Goal: Task Accomplishment & Management: Complete application form

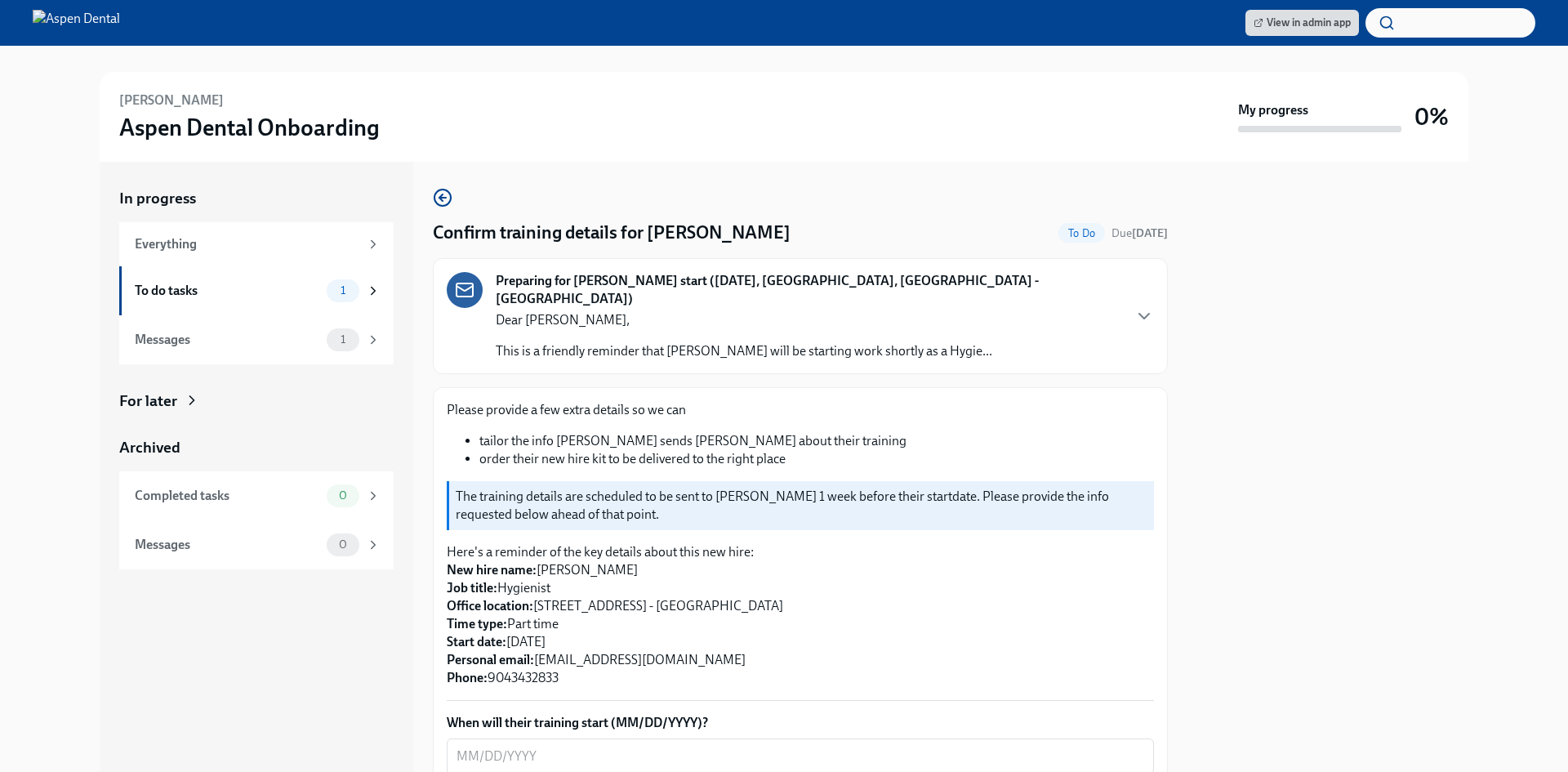
click at [403, 447] on div "In progress Everything To do tasks 1 Messages 1 For later Archived Completed ta…" at bounding box center [256, 467] width 314 height 610
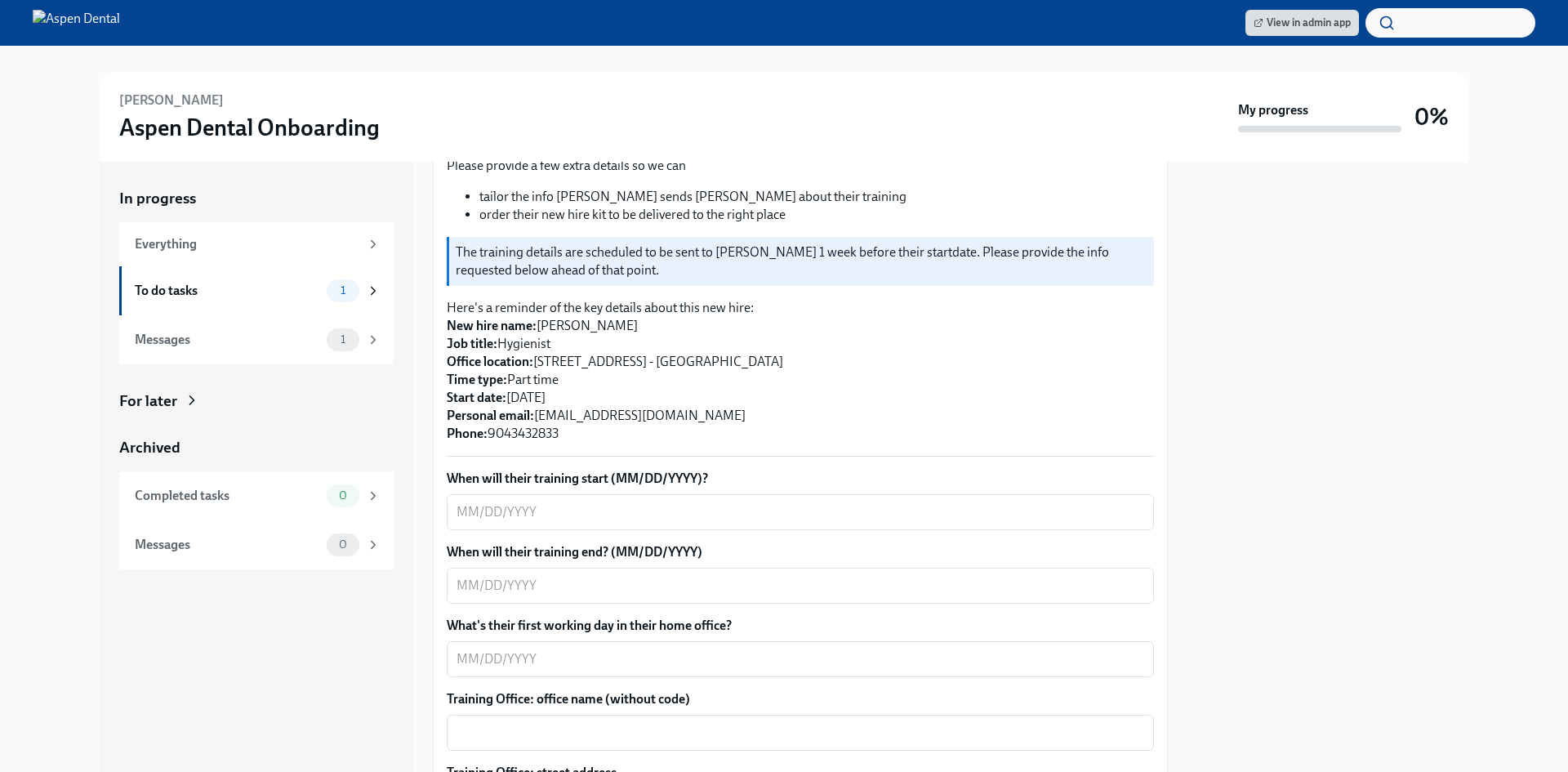
scroll to position [245, 0]
click at [456, 497] on div "x ​" at bounding box center [800, 511] width 708 height 36
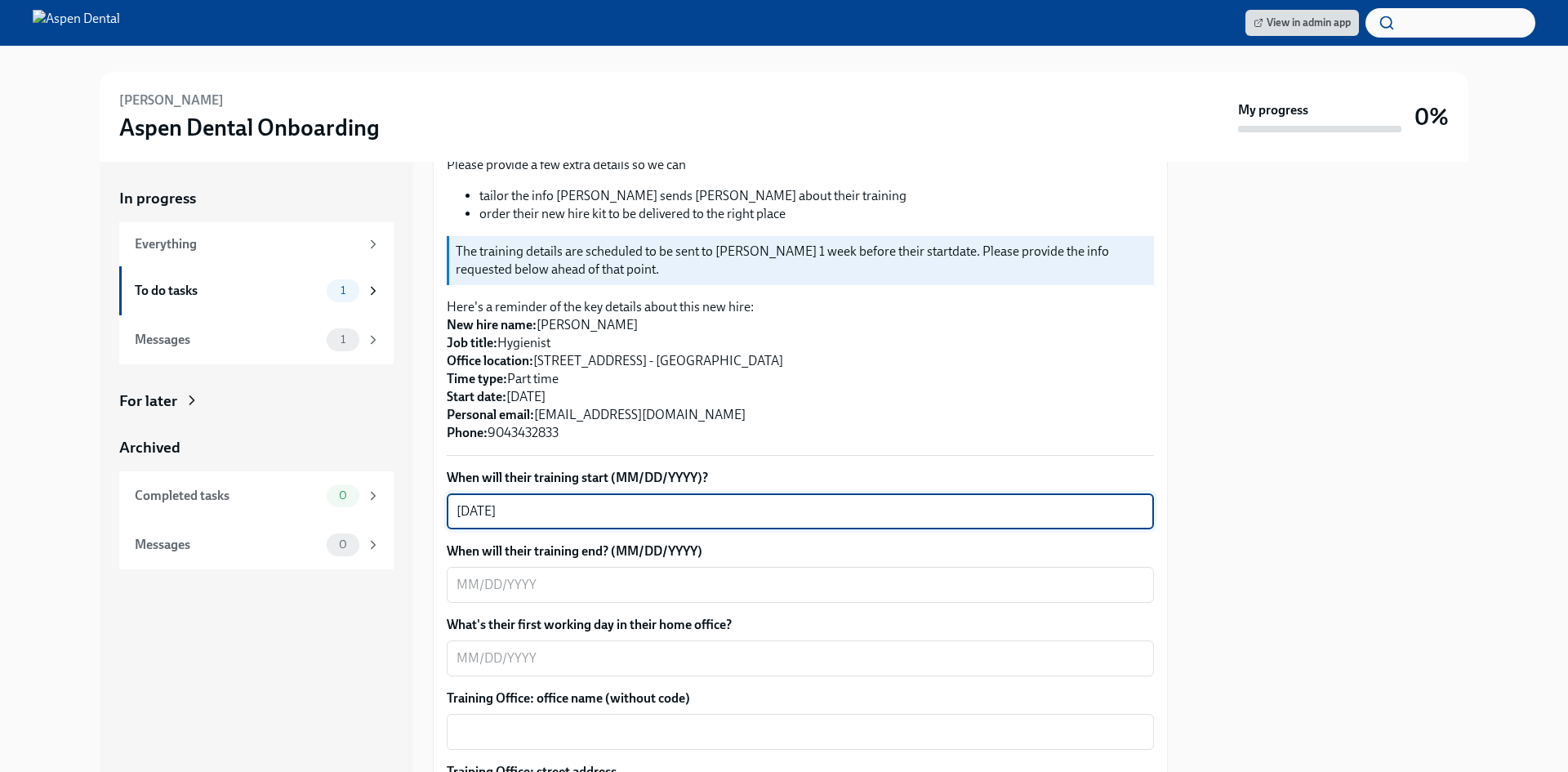
type textarea "[DATE]"
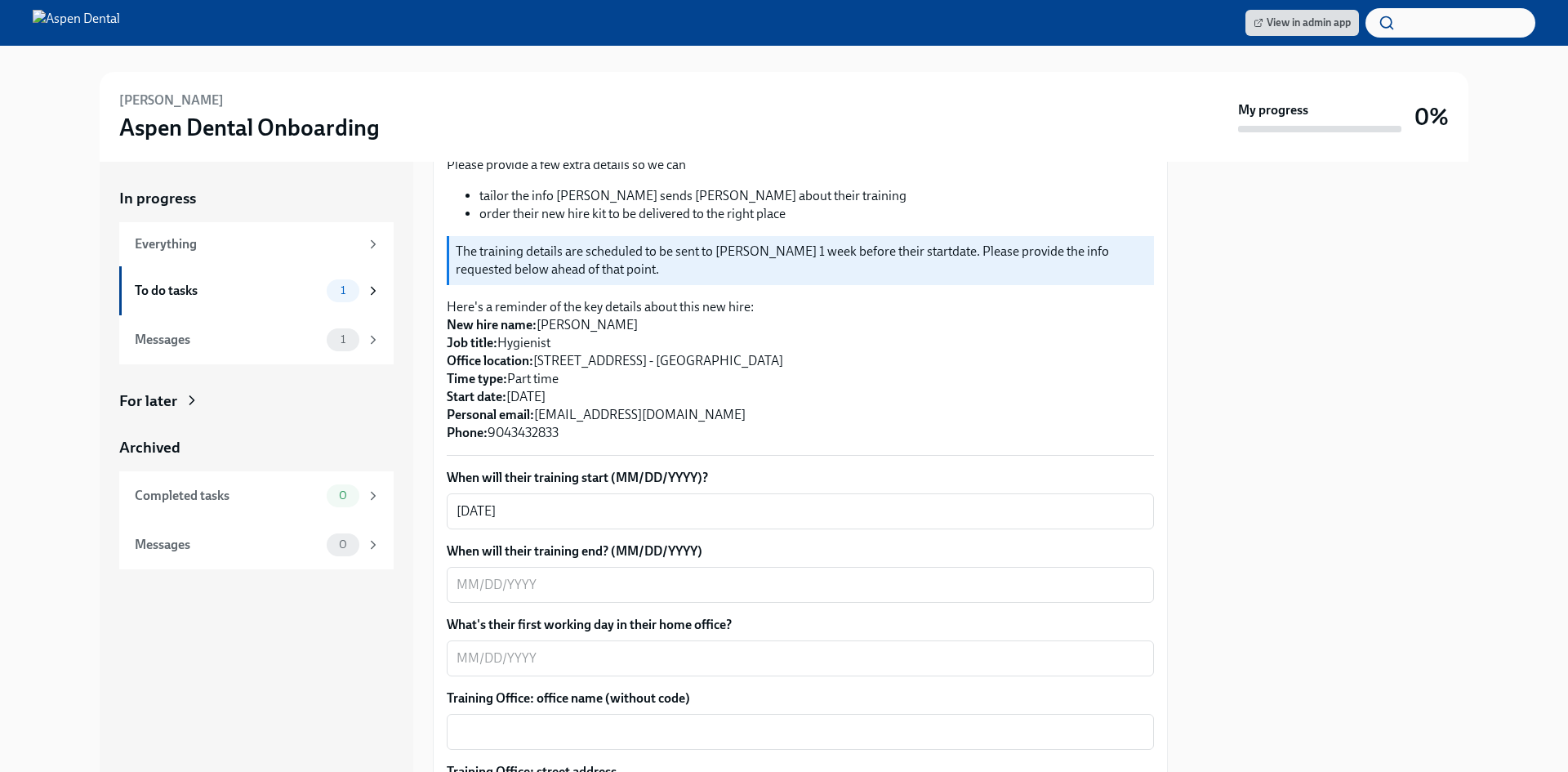
click at [451, 567] on div "x ​" at bounding box center [800, 584] width 708 height 36
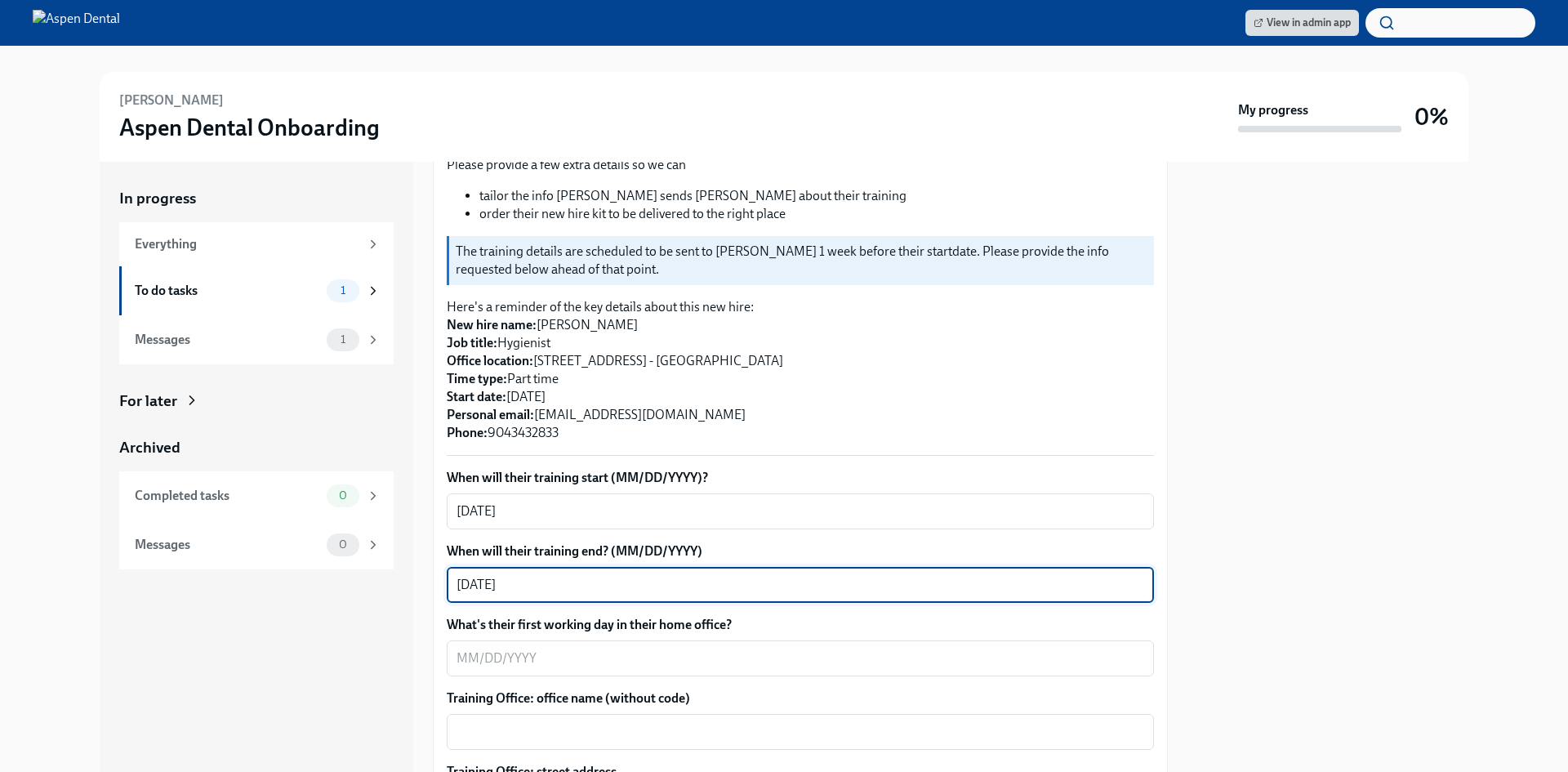
type textarea "[DATE]"
click at [455, 641] on div "x ​" at bounding box center [800, 658] width 708 height 36
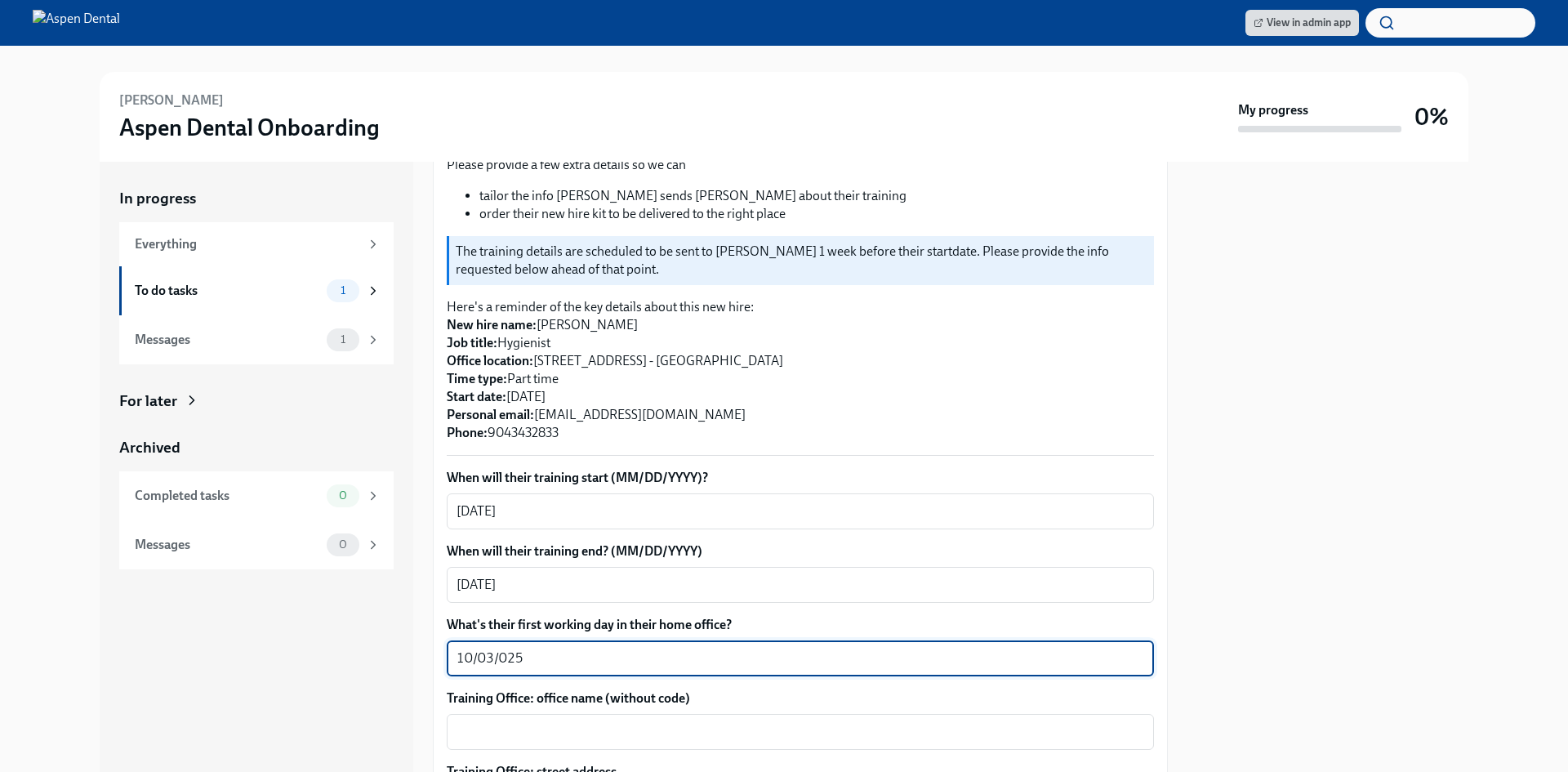
type textarea "10/03/025"
click at [469, 722] on textarea "Training Office: office name (without code)" at bounding box center [800, 731] width 688 height 19
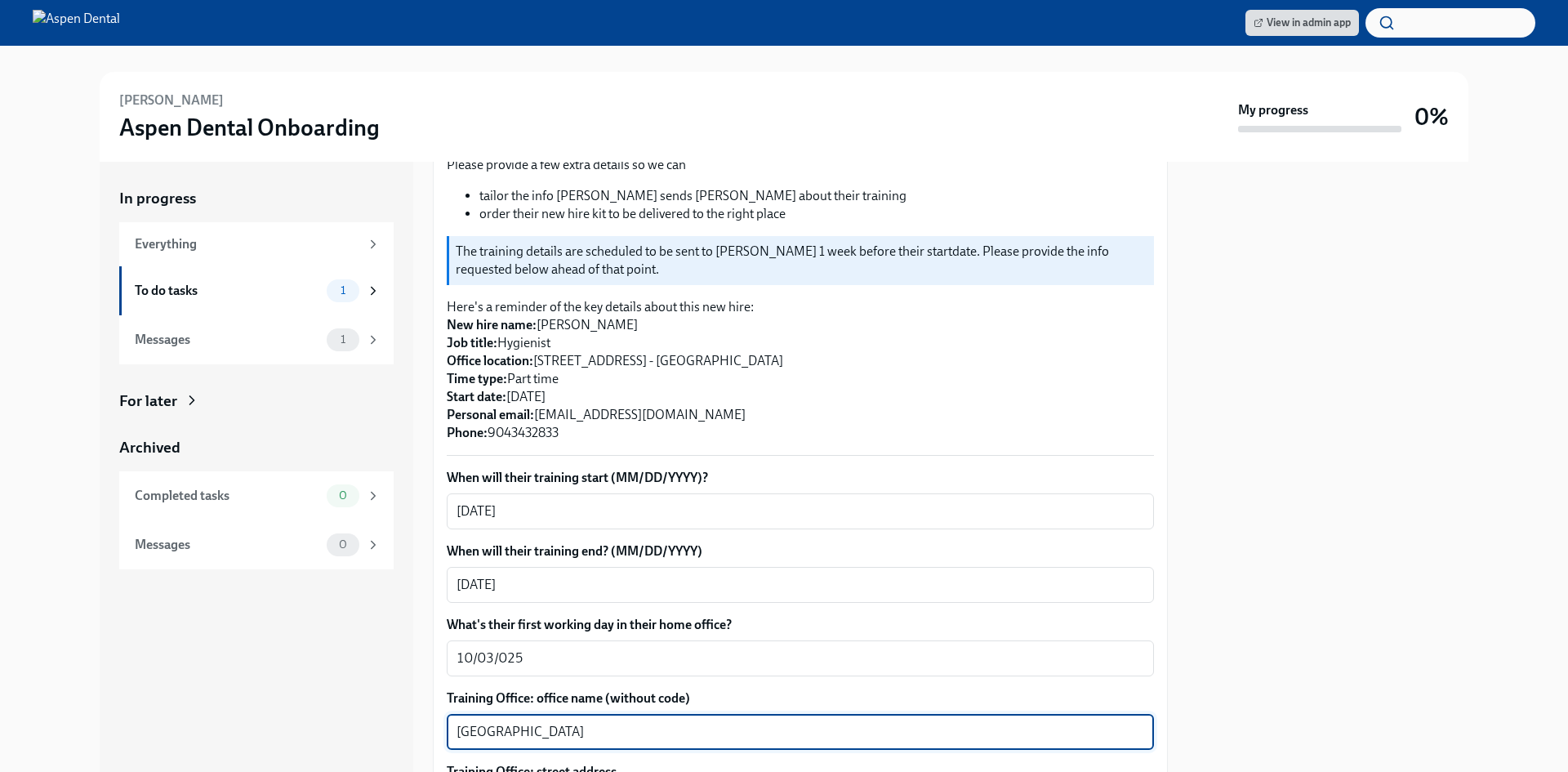
click at [459, 722] on textarea "[GEOGRAPHIC_DATA]" at bounding box center [800, 731] width 688 height 19
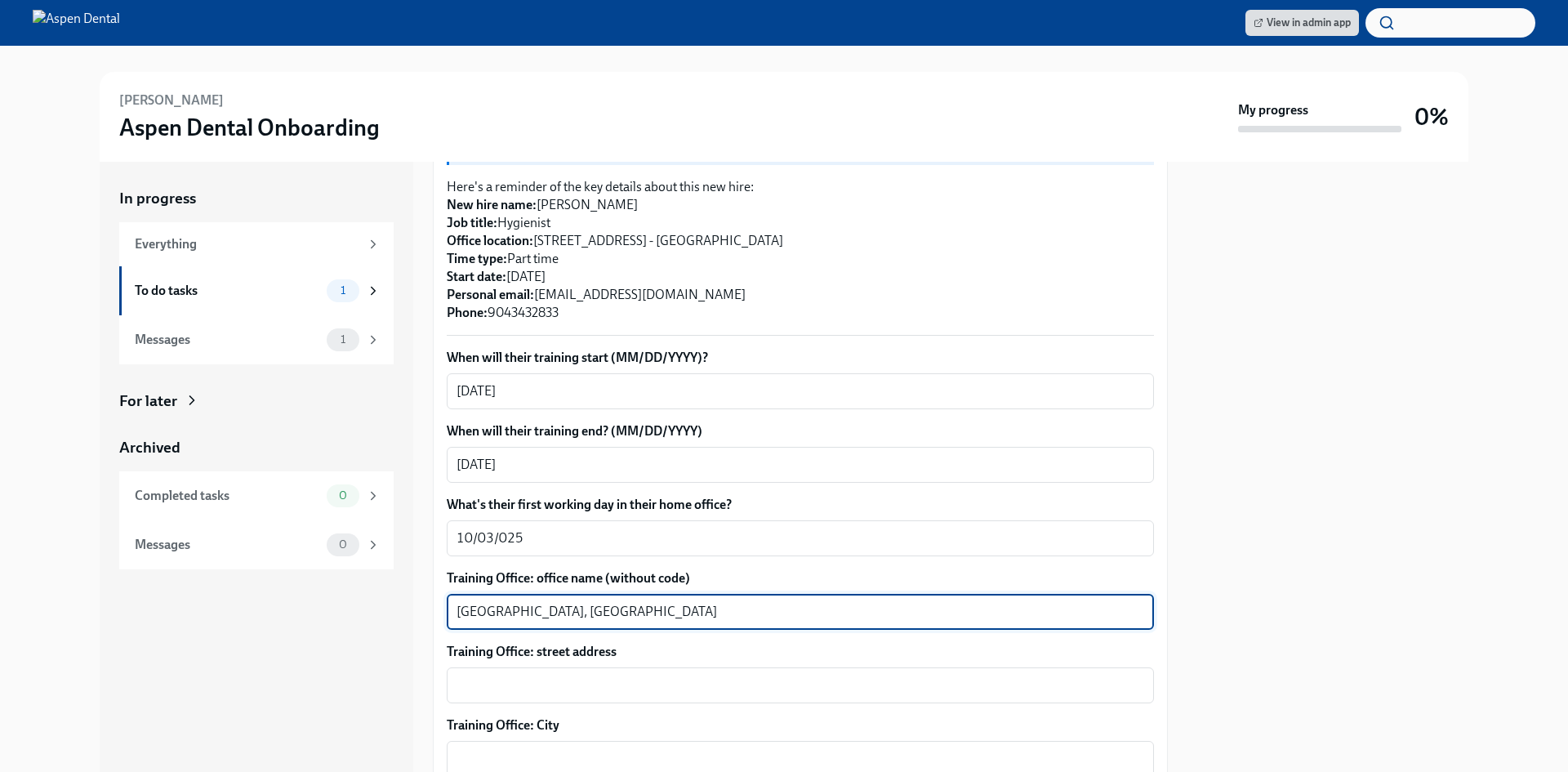
scroll to position [408, 0]
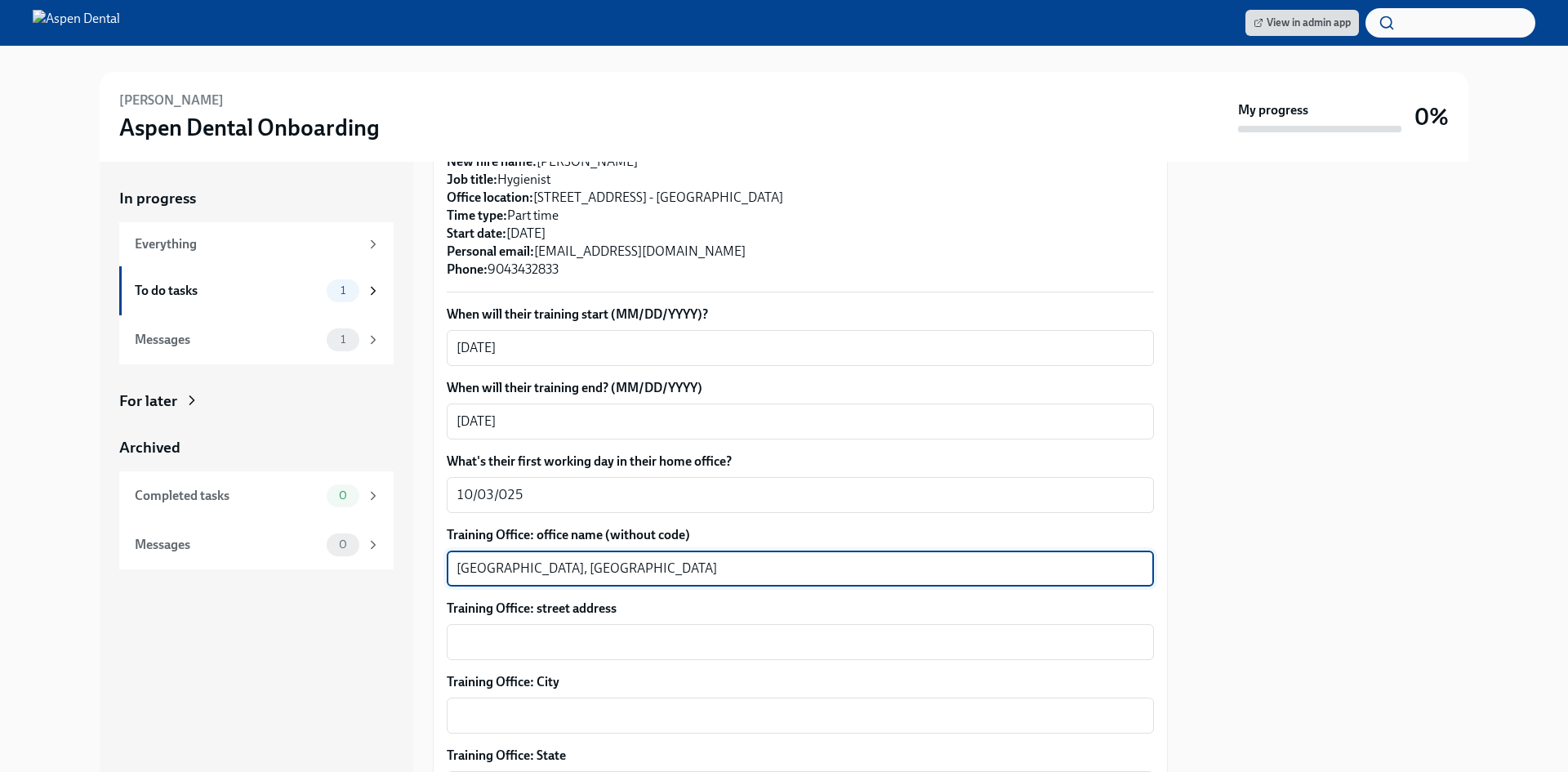
type textarea "[GEOGRAPHIC_DATA], [GEOGRAPHIC_DATA]"
click at [557, 633] on textarea "Training Office: street address" at bounding box center [800, 642] width 688 height 19
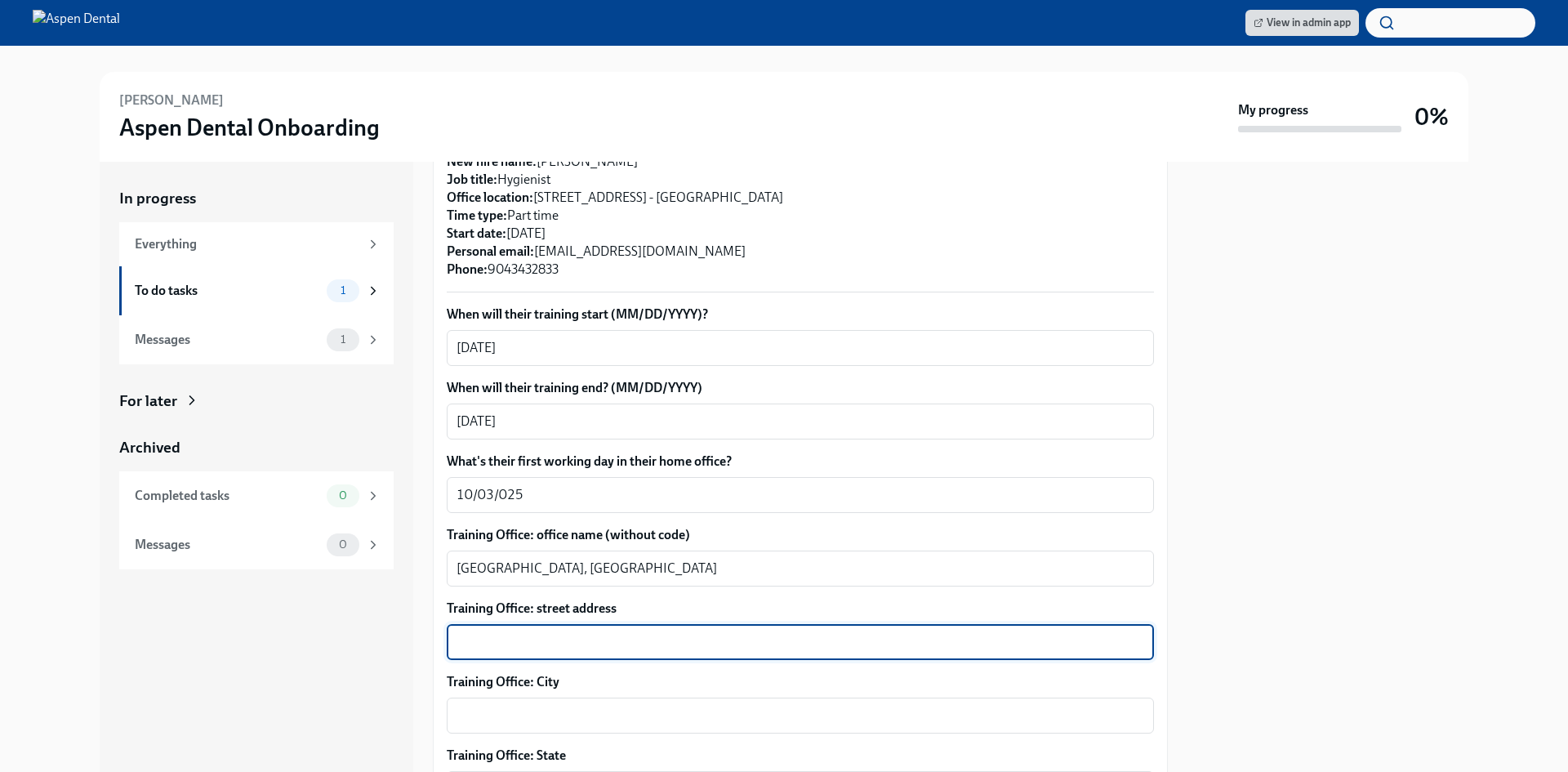
click at [557, 633] on textarea "Training Office: street address" at bounding box center [800, 642] width 688 height 19
type textarea "651 Nautica Dr"
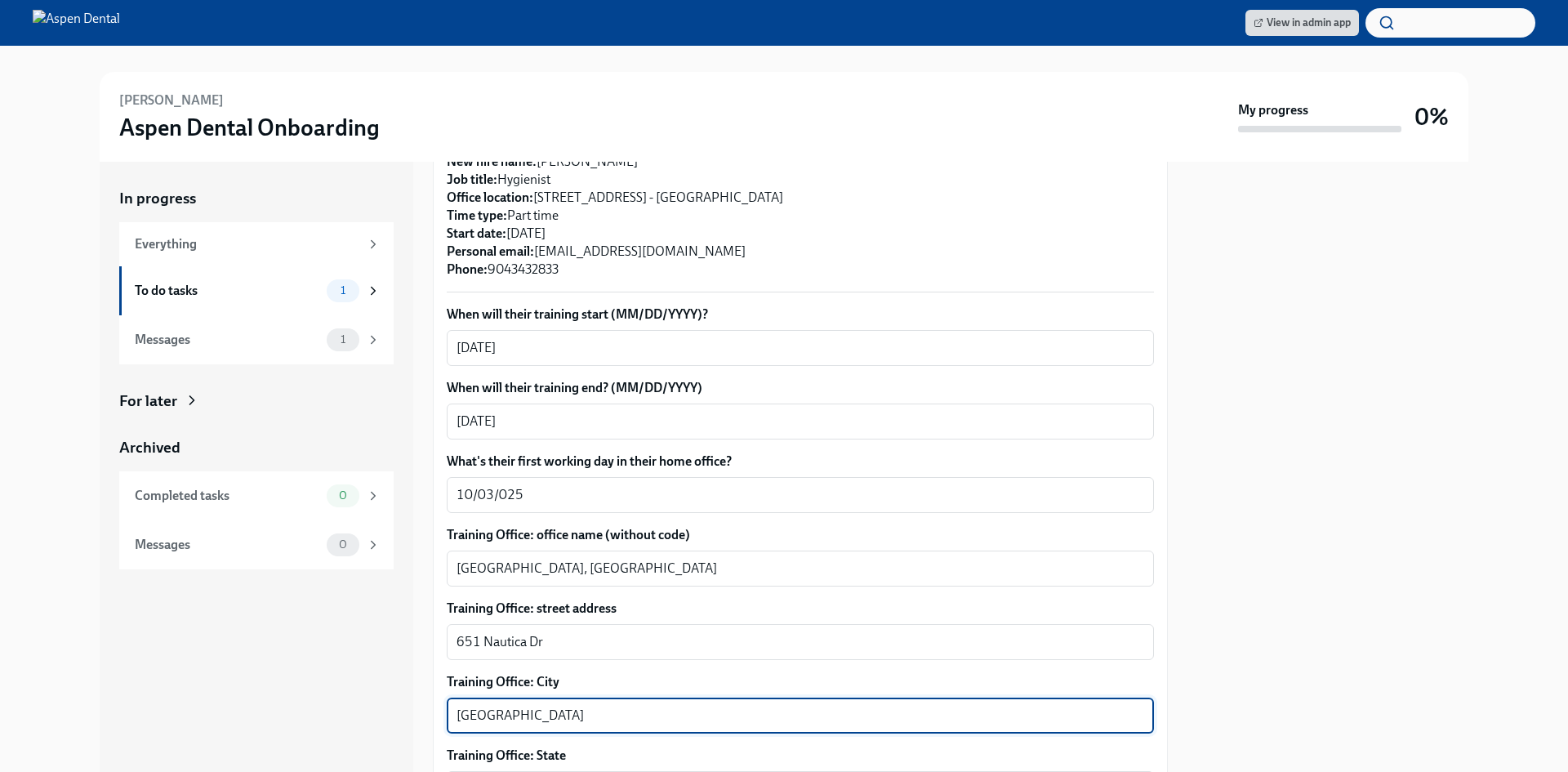
type textarea "[GEOGRAPHIC_DATA]"
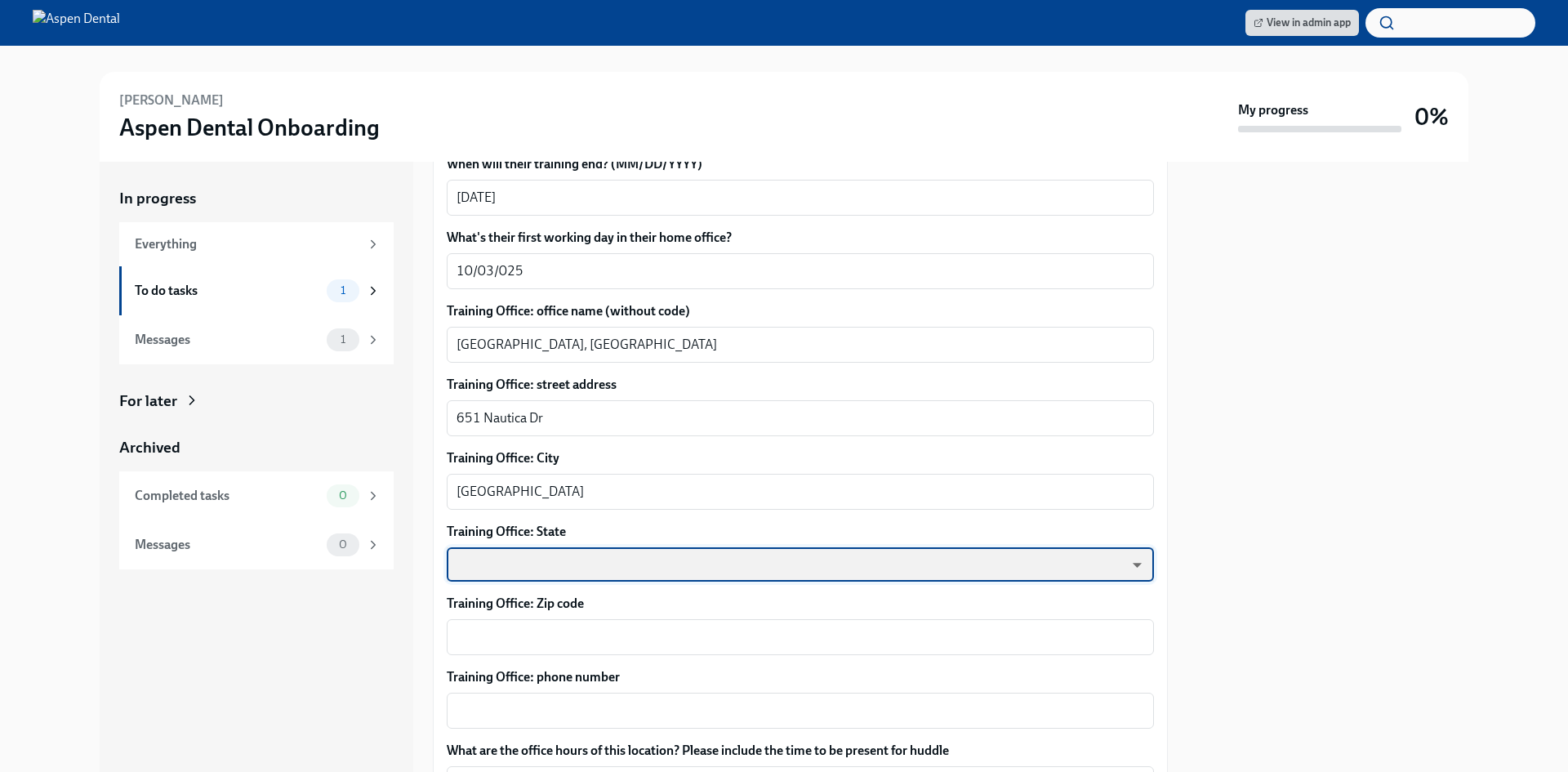
scroll to position [669, 0]
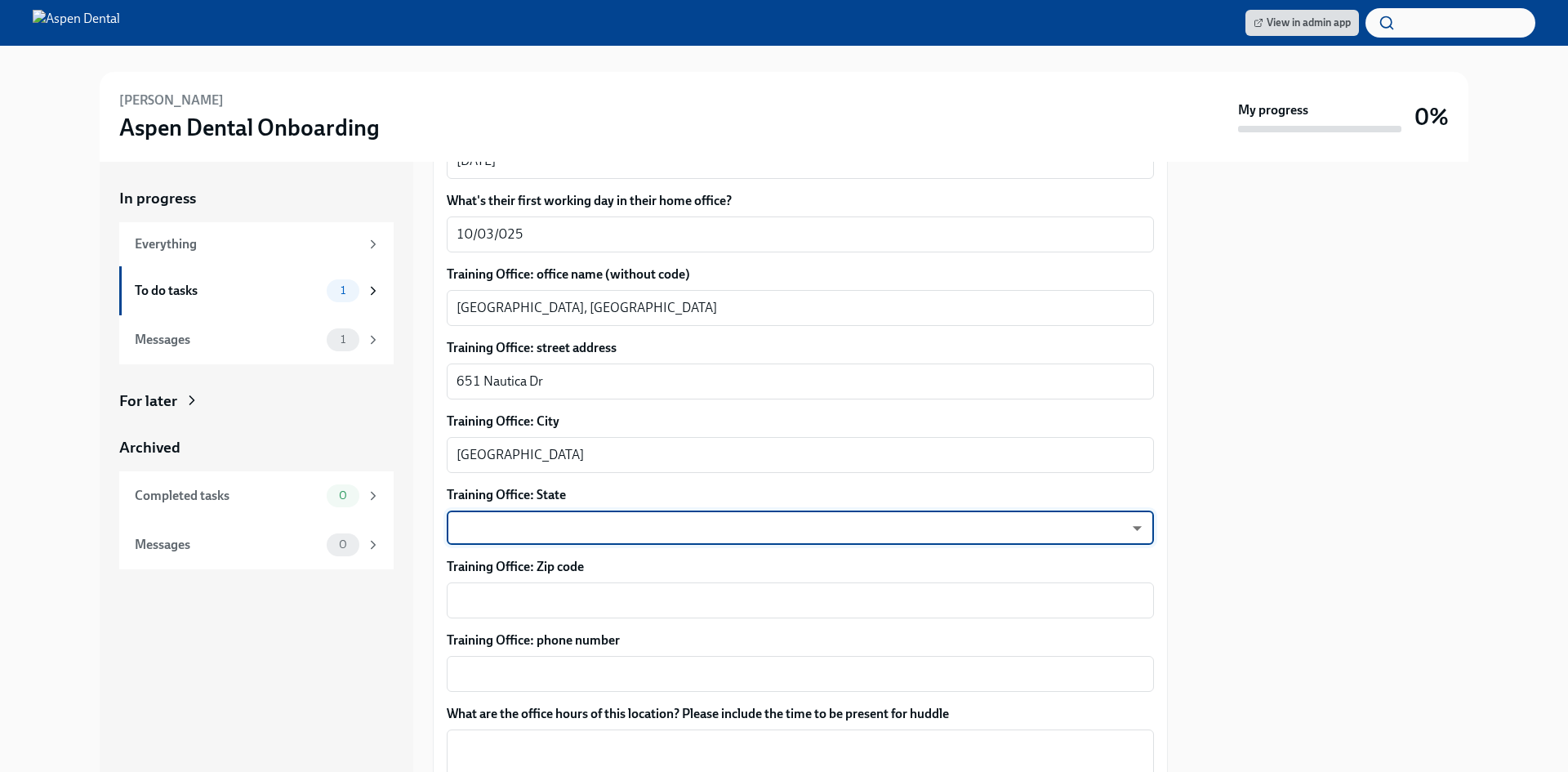
click at [536, 502] on body "View in admin app [PERSON_NAME] Aspen Dental Onboarding My progress 0% In progr…" at bounding box center [784, 386] width 1568 height 772
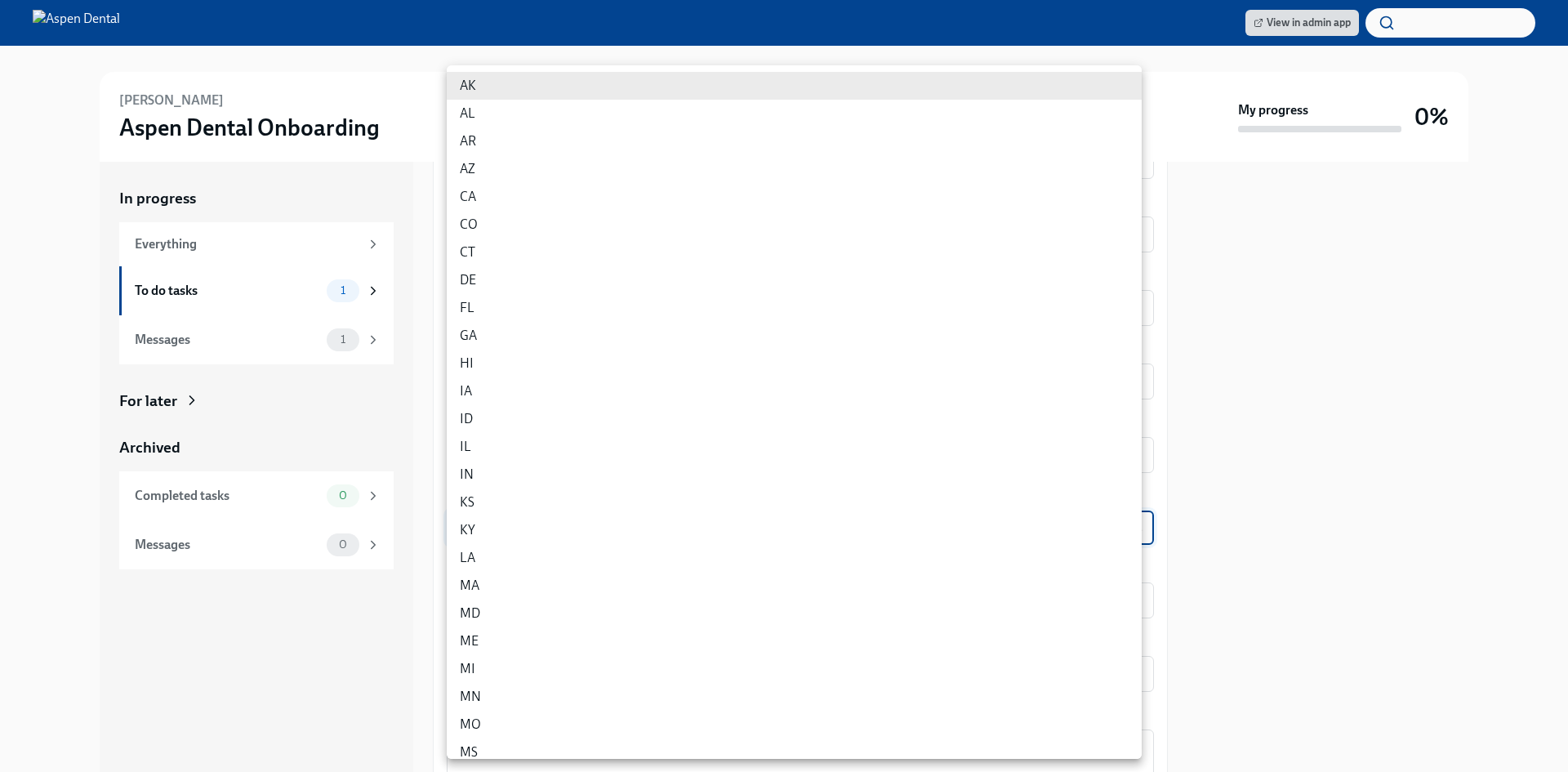
click at [473, 299] on li "FL" at bounding box center [794, 307] width 695 height 28
type input "p9EpWNeCF"
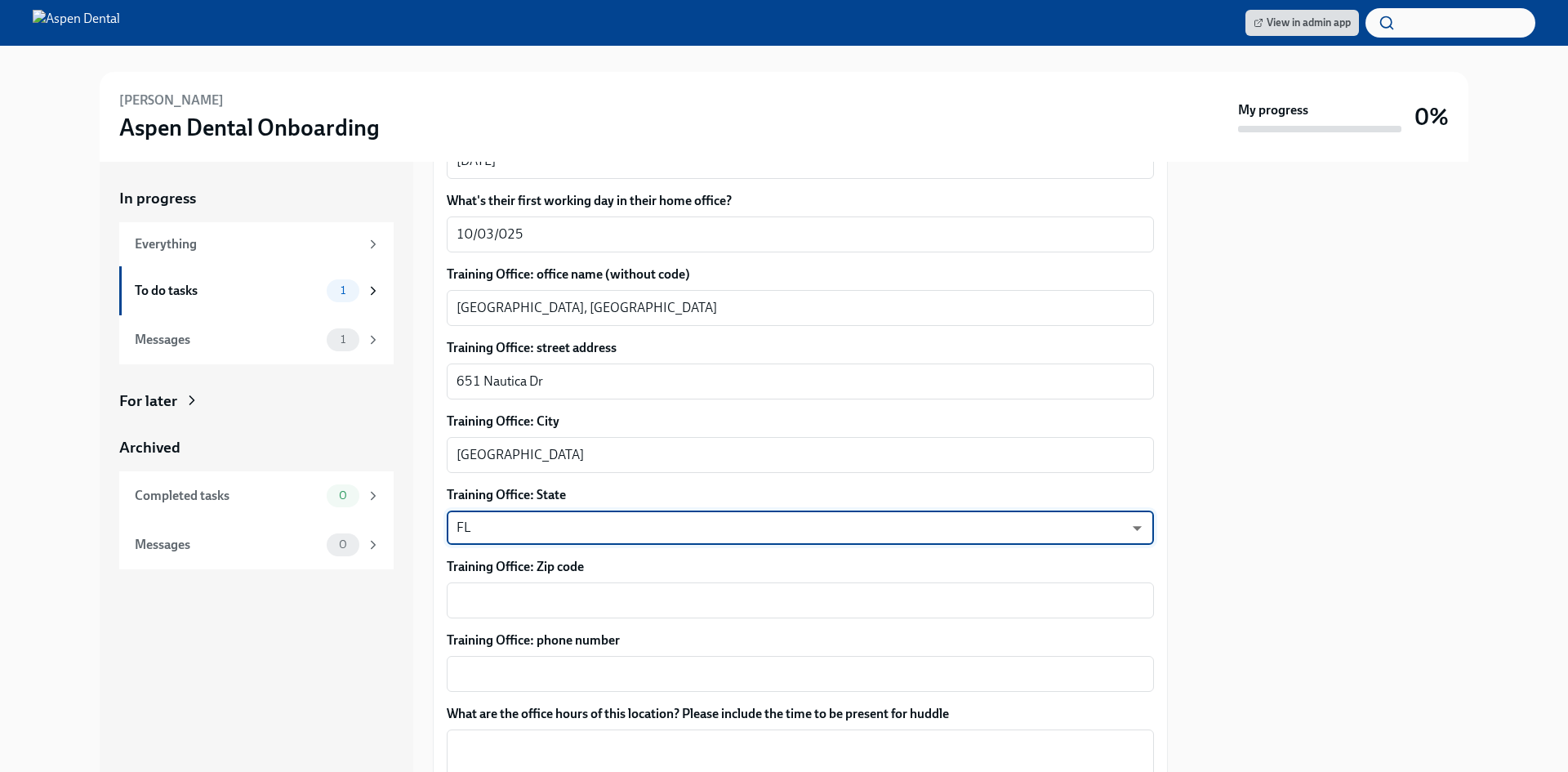
click at [482, 591] on textarea "Training Office: Zip code" at bounding box center [800, 600] width 688 height 19
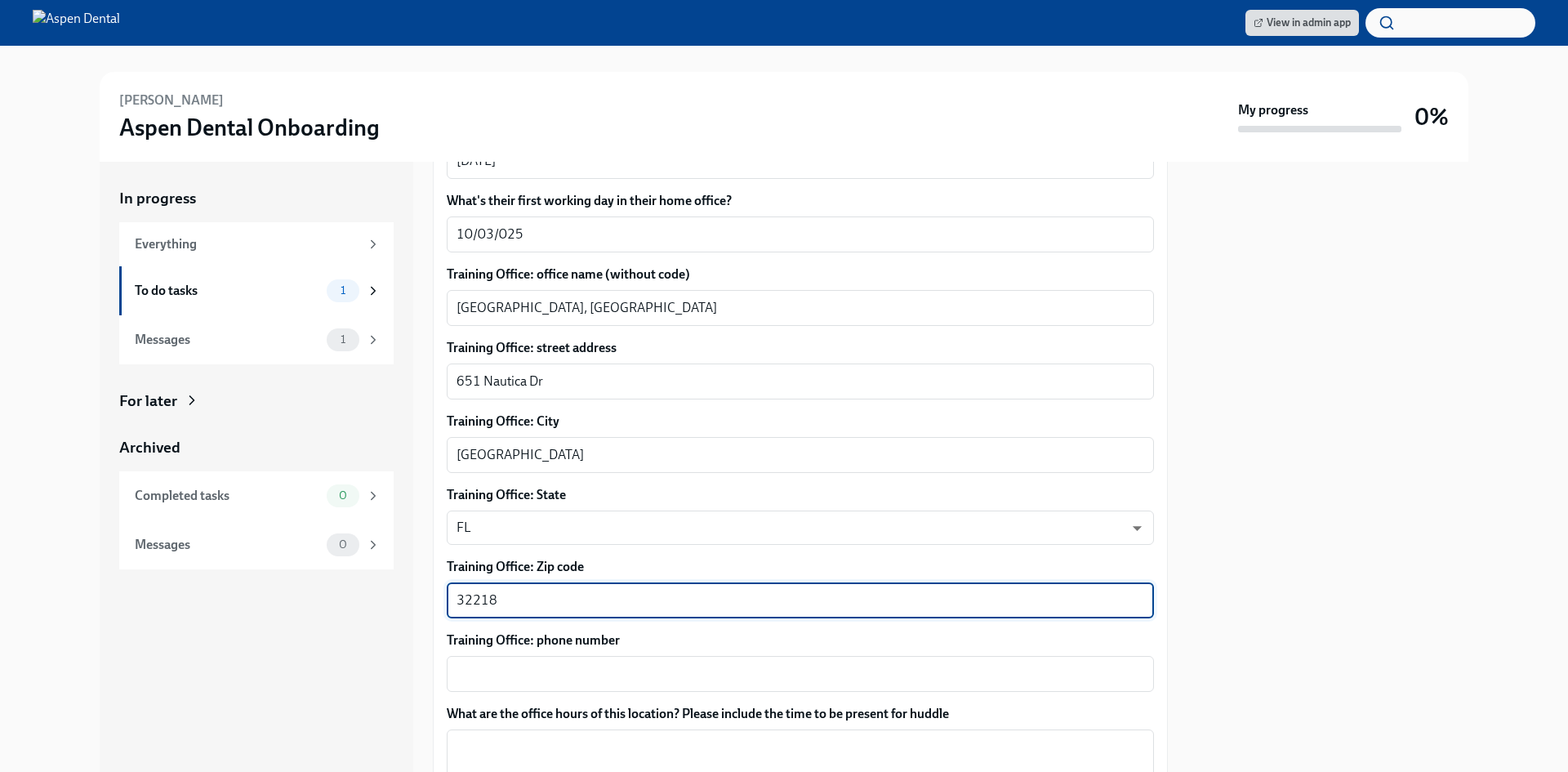
type textarea "32218"
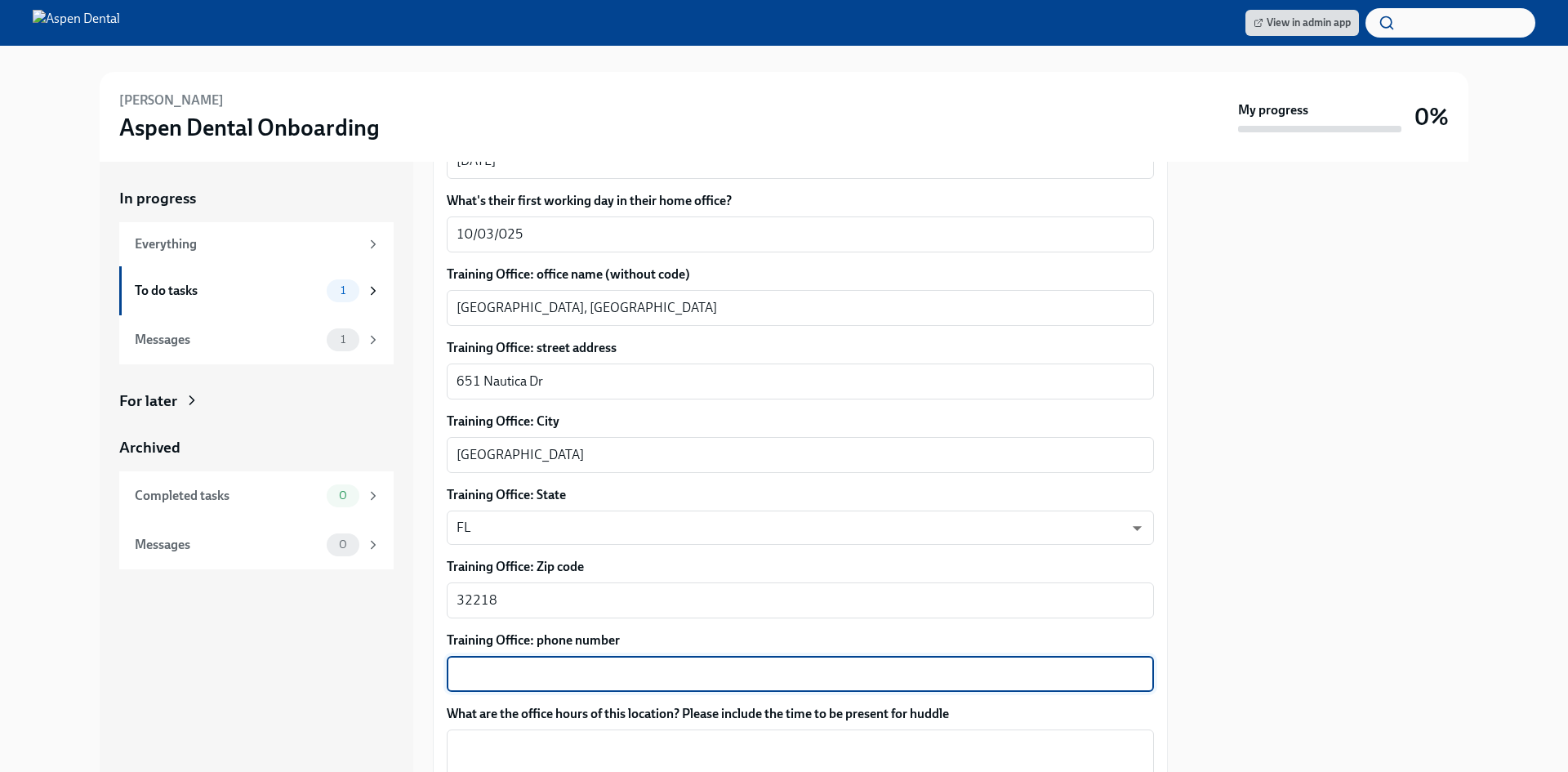
click at [483, 664] on textarea "Training Office: phone number" at bounding box center [800, 674] width 688 height 19
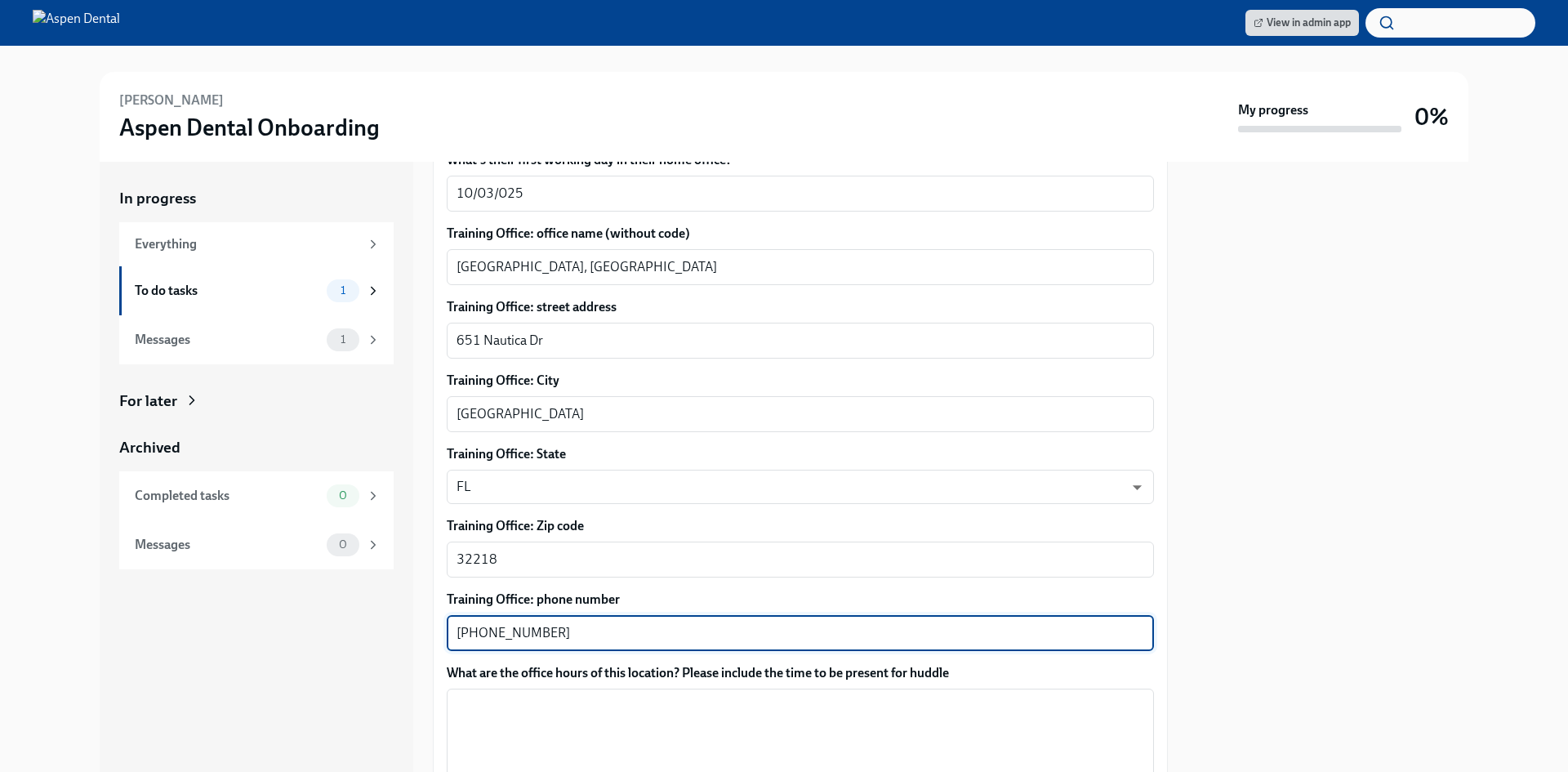
scroll to position [751, 0]
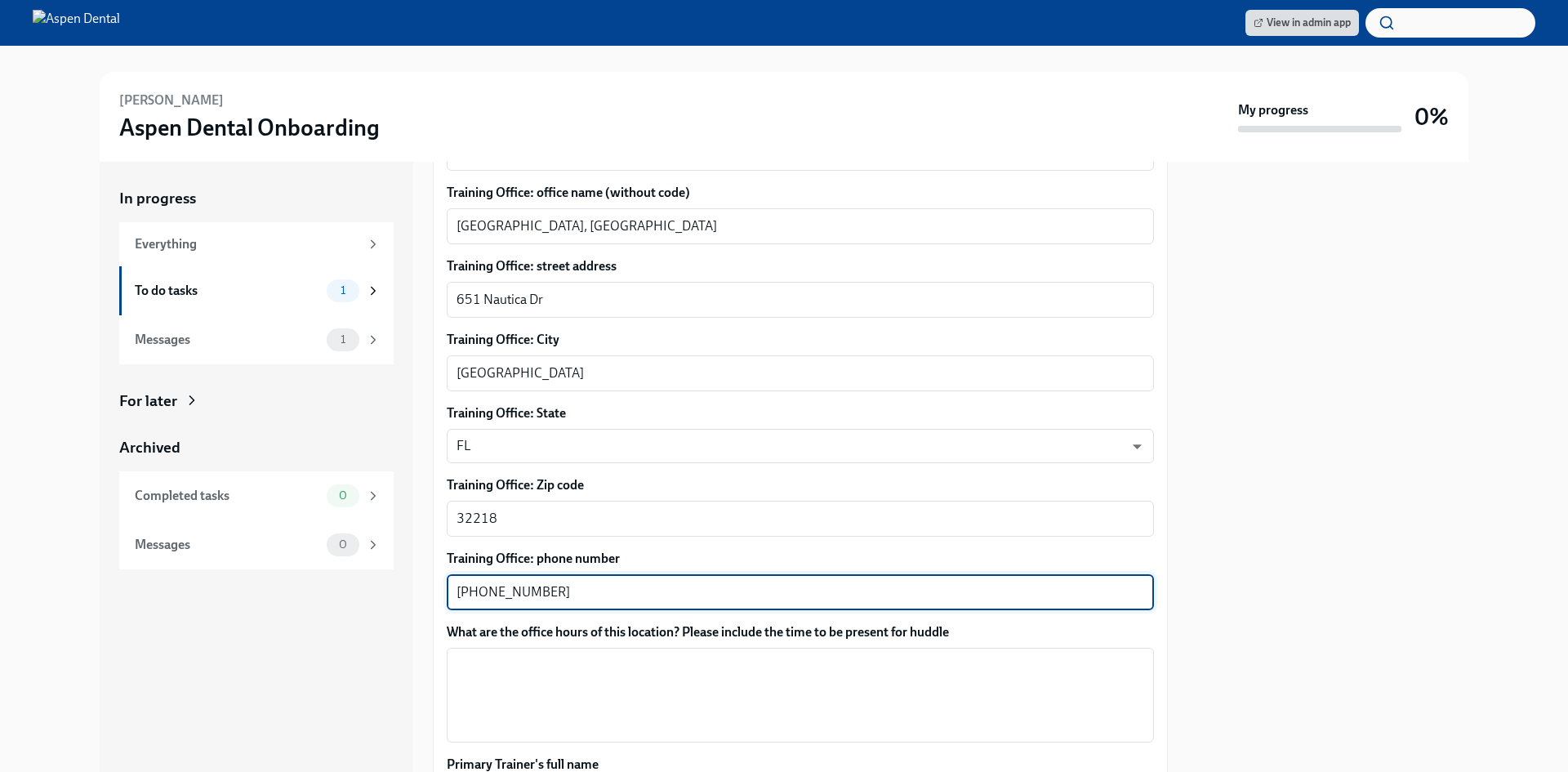
type textarea "[PHONE_NUMBER]"
click at [556, 664] on textarea "What are the office hours of this location? Please include the time to be prese…" at bounding box center [800, 695] width 688 height 78
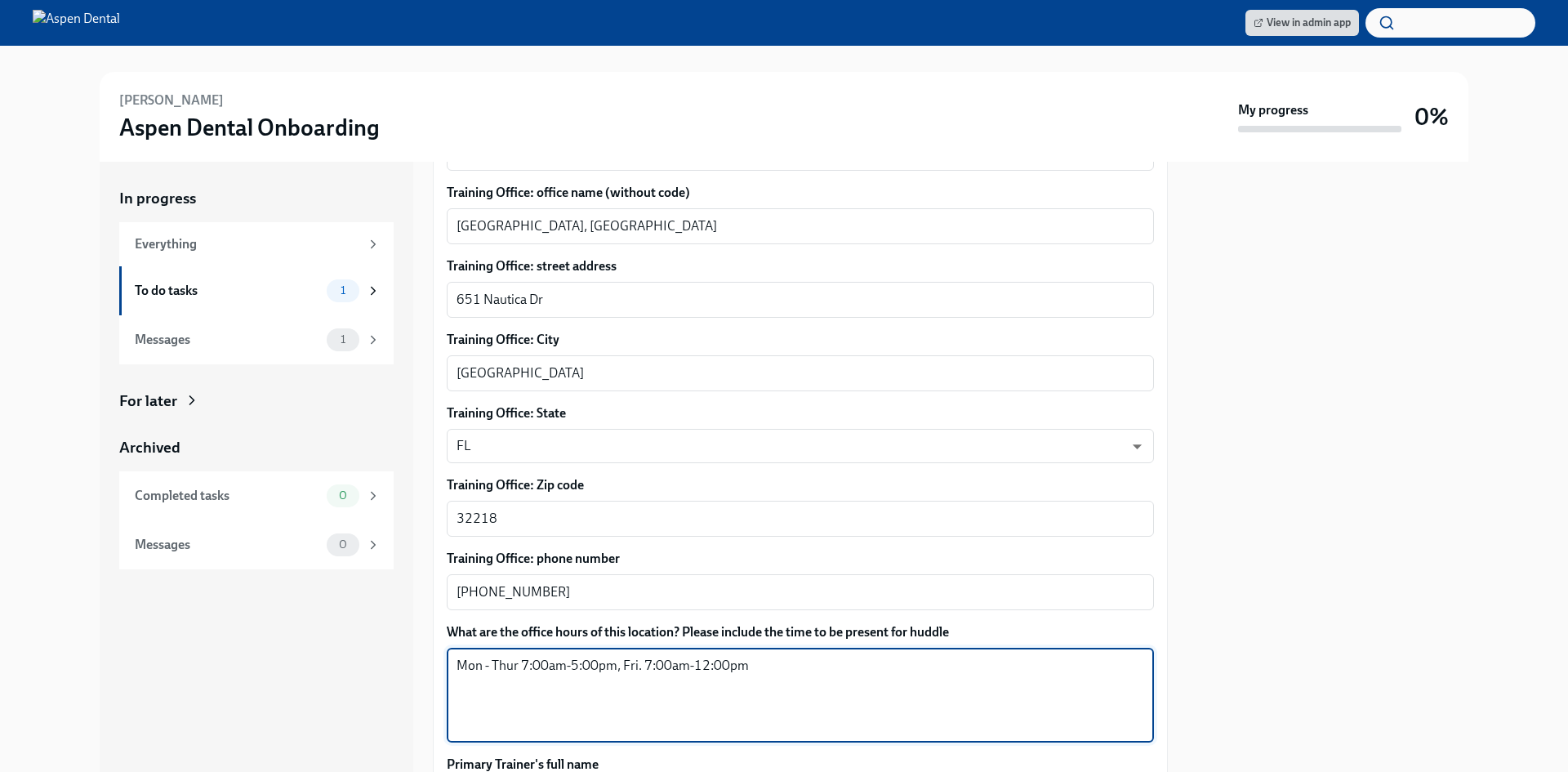
drag, startPoint x: 618, startPoint y: 648, endPoint x: 458, endPoint y: 643, distance: 160.1
click at [458, 656] on textarea "Mon - Thur 7:00am-5:00pm, Fri. 7:00am-12:00pm" at bounding box center [800, 695] width 688 height 78
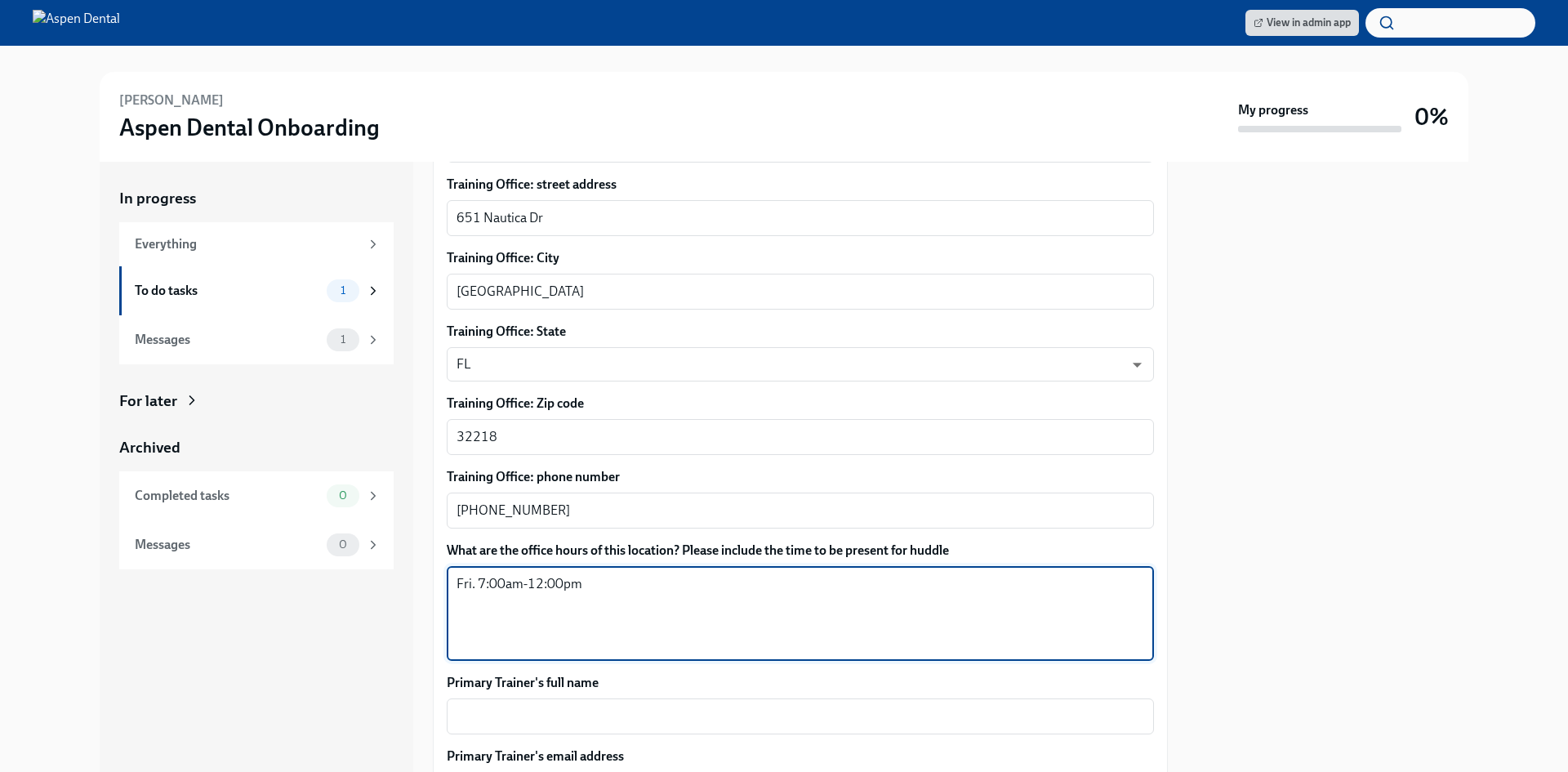
scroll to position [914, 0]
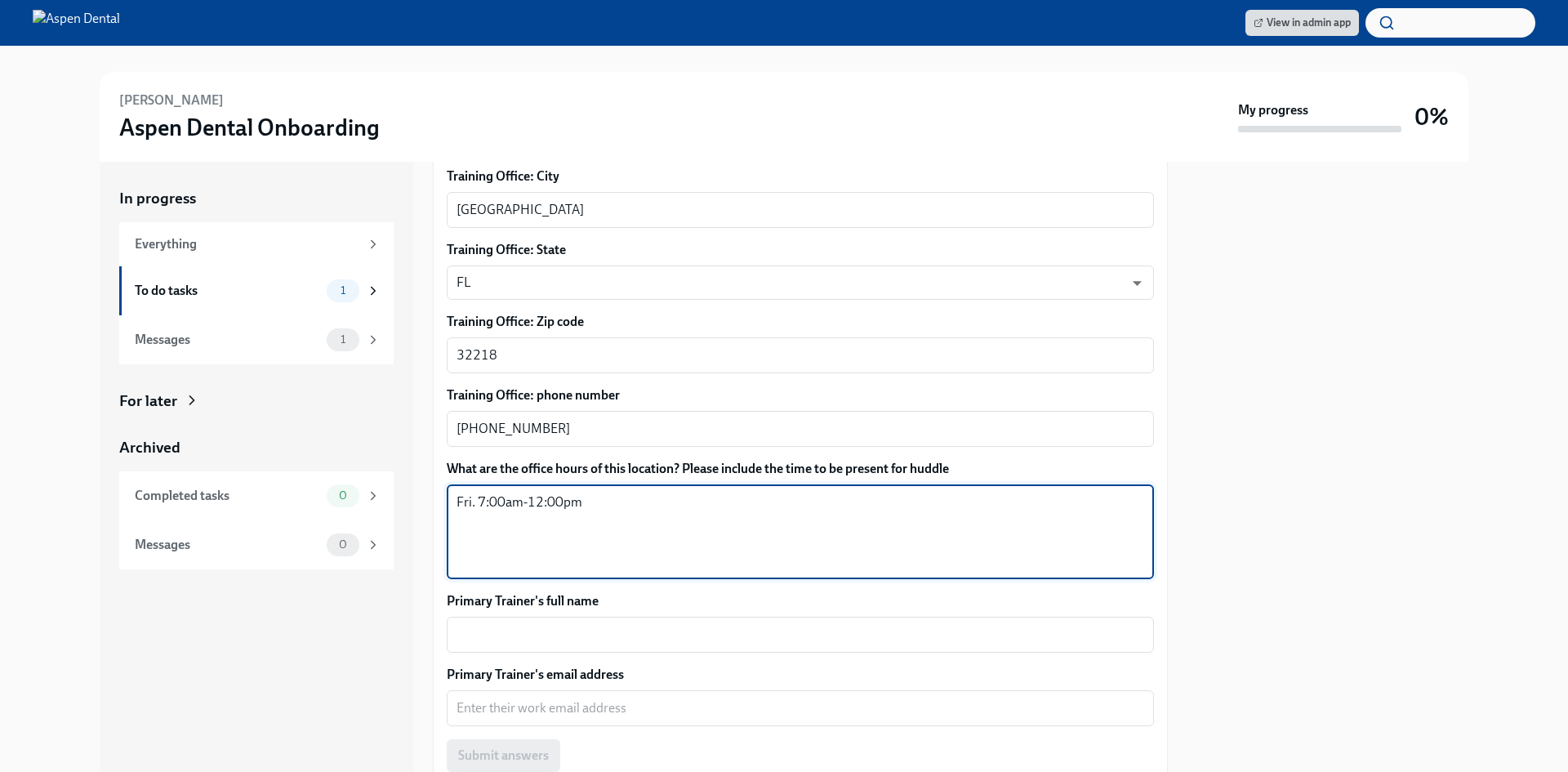
type textarea "Fri. 7:00am-12:00pm"
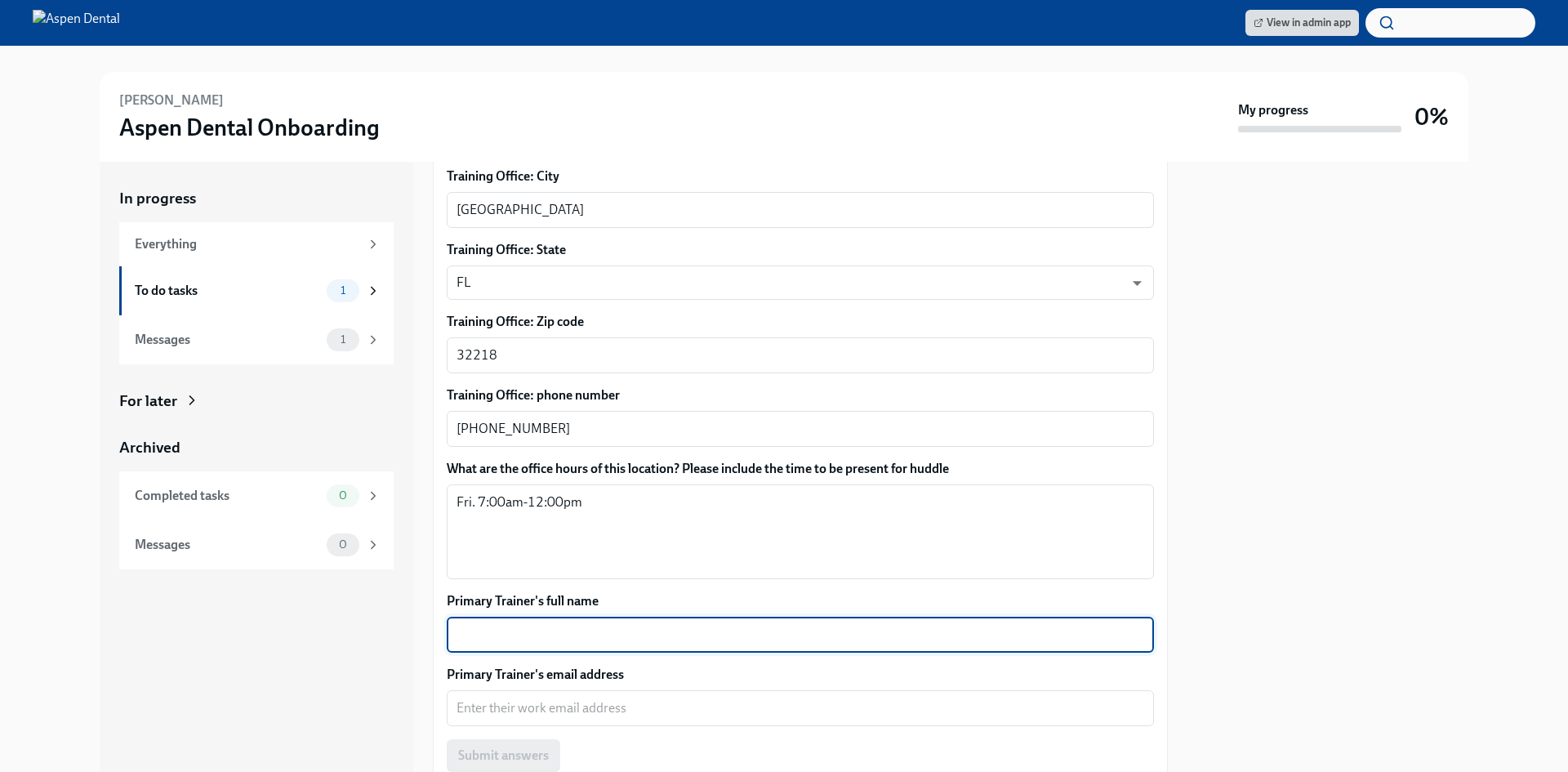
click at [510, 625] on textarea "Primary Trainer's full name" at bounding box center [800, 634] width 688 height 19
type textarea "[PERSON_NAME]"
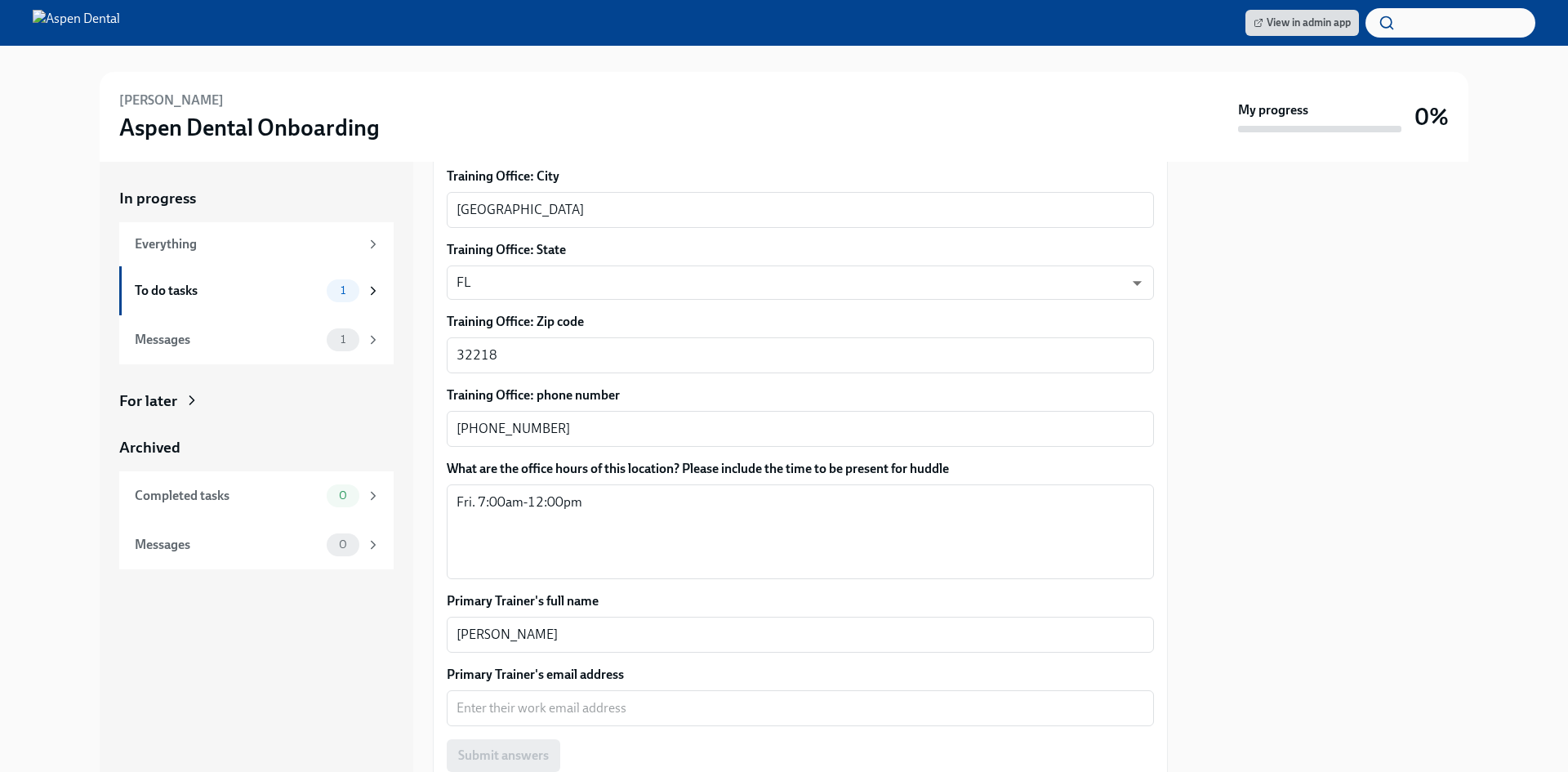
click at [527, 701] on div "x ​" at bounding box center [800, 708] width 708 height 36
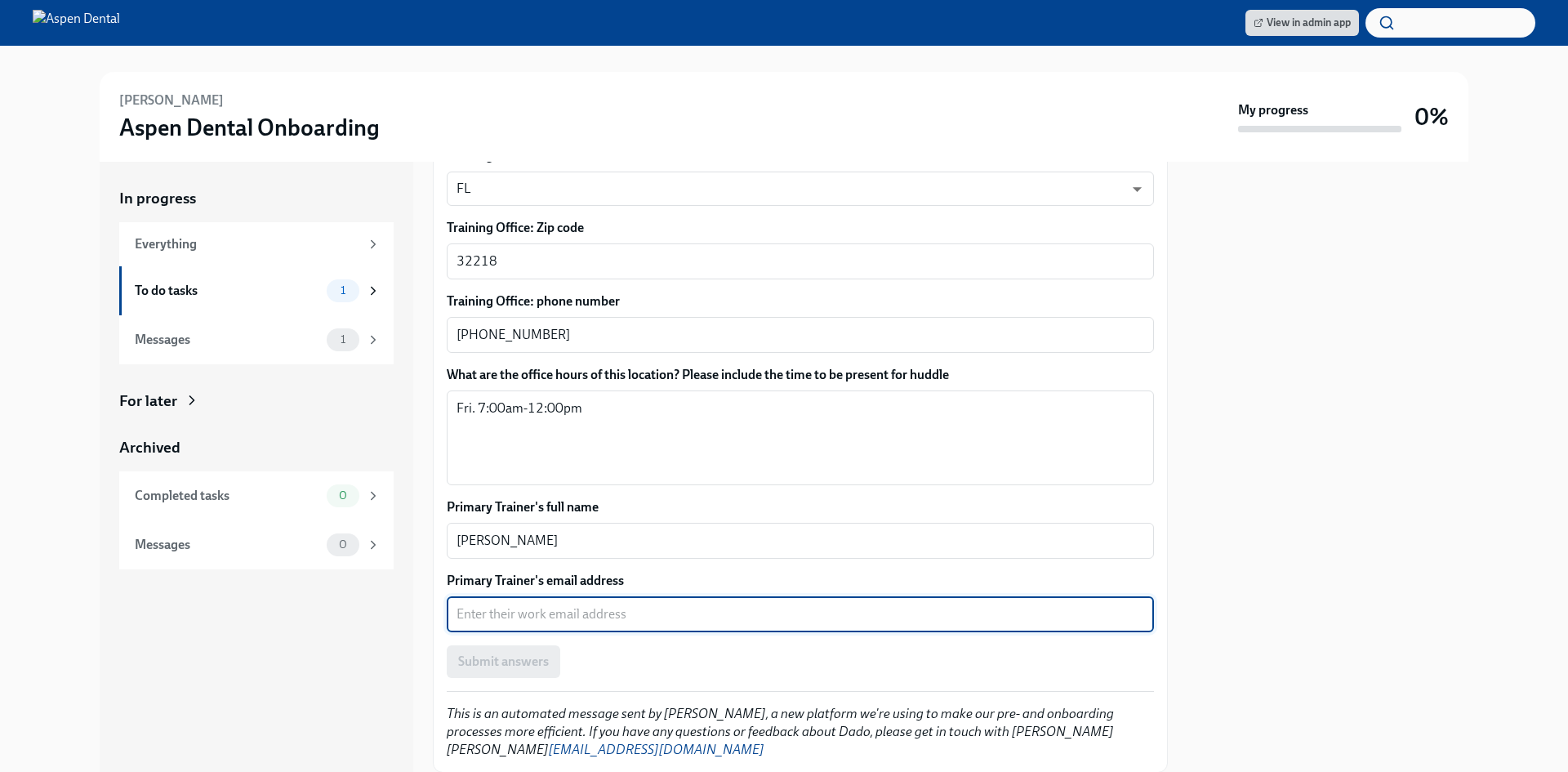
scroll to position [1043, 0]
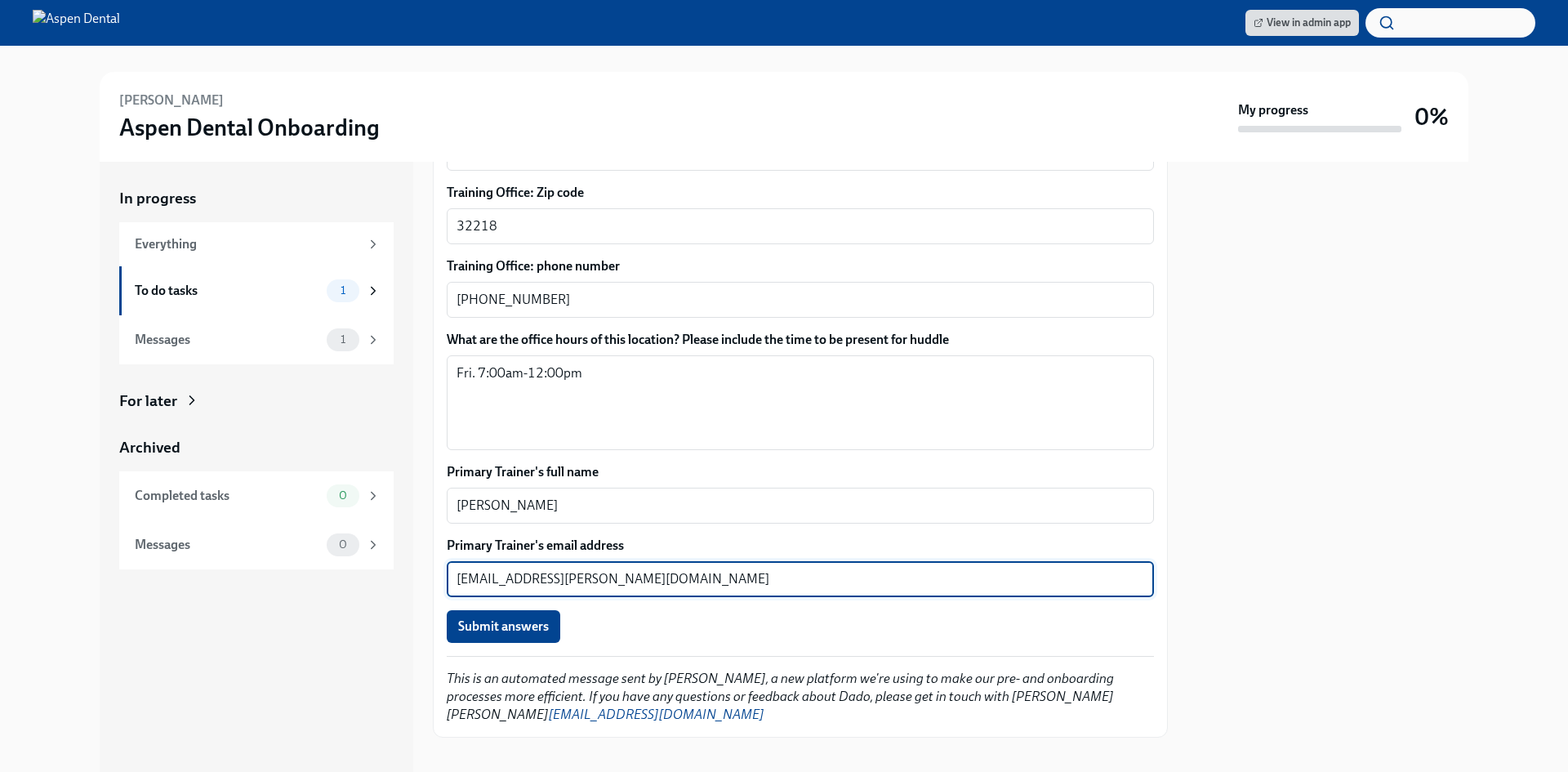
type textarea "[EMAIL_ADDRESS][PERSON_NAME][DOMAIN_NAME]"
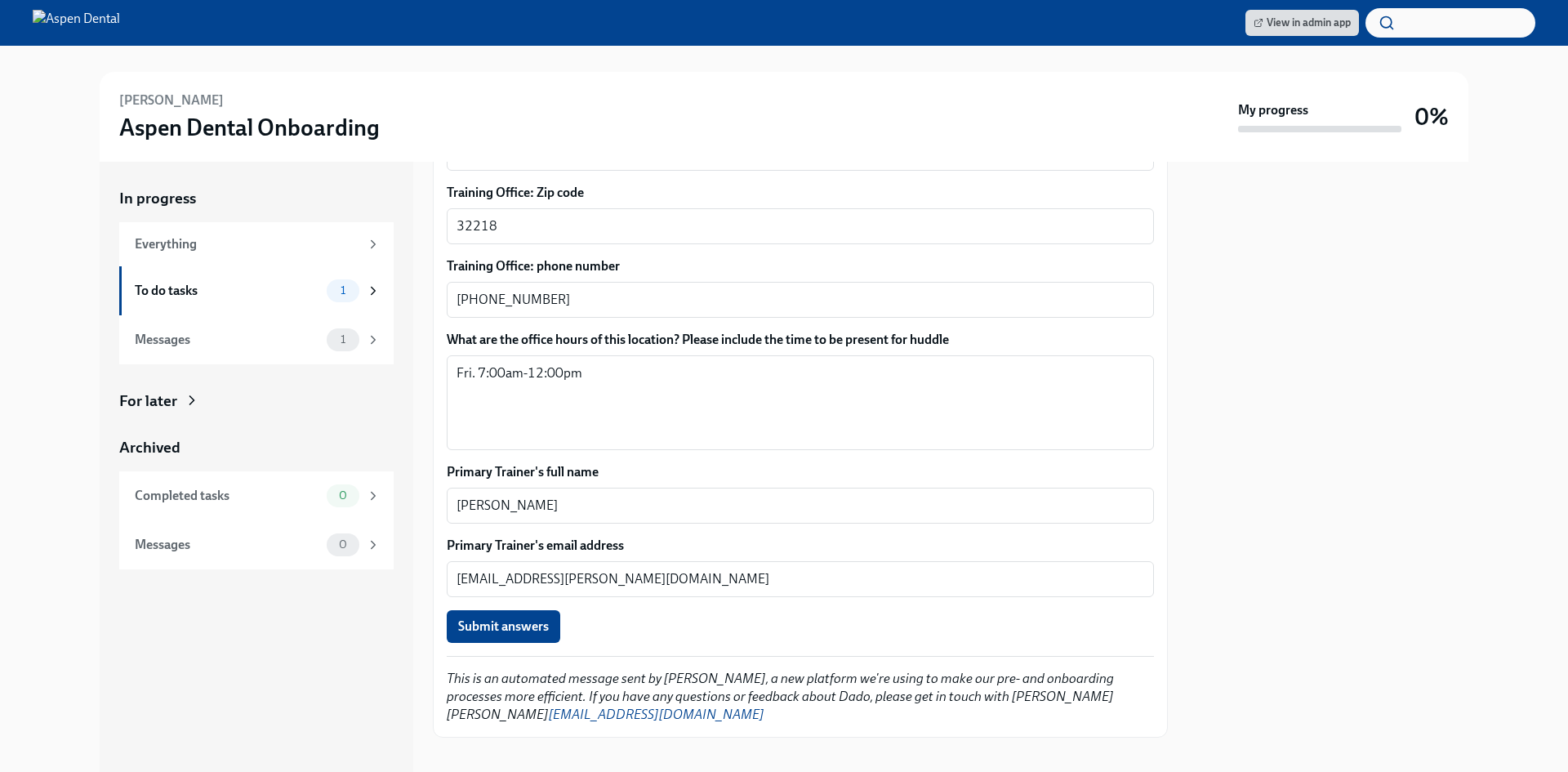
click at [507, 618] on button "Submit answers" at bounding box center [503, 626] width 113 height 33
